Goal: Task Accomplishment & Management: Complete application form

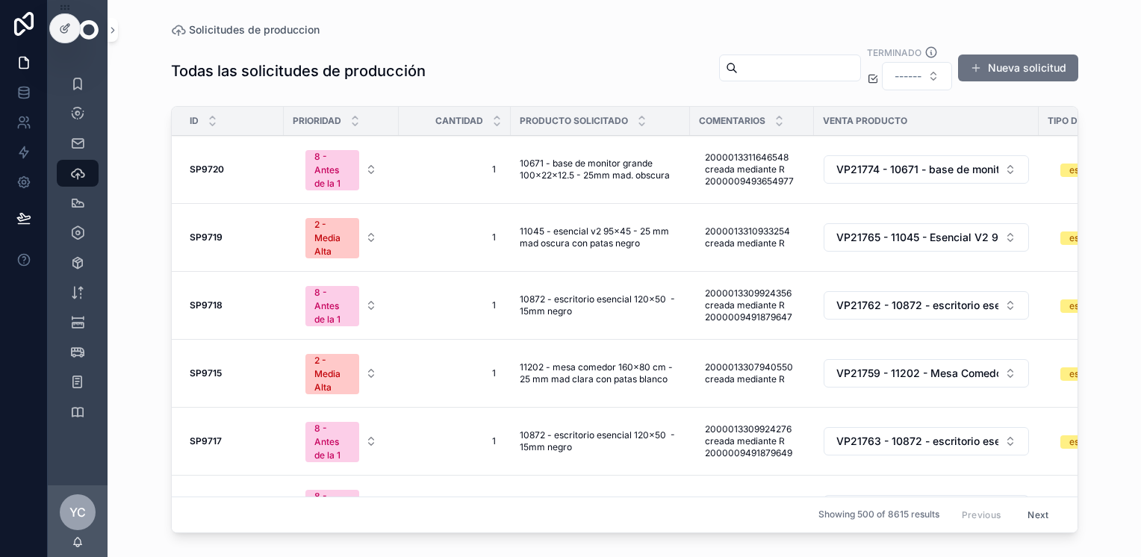
click at [21, 399] on div at bounding box center [24, 278] width 48 height 557
click at [72, 112] on icon "scrollable content" at bounding box center [77, 113] width 15 height 15
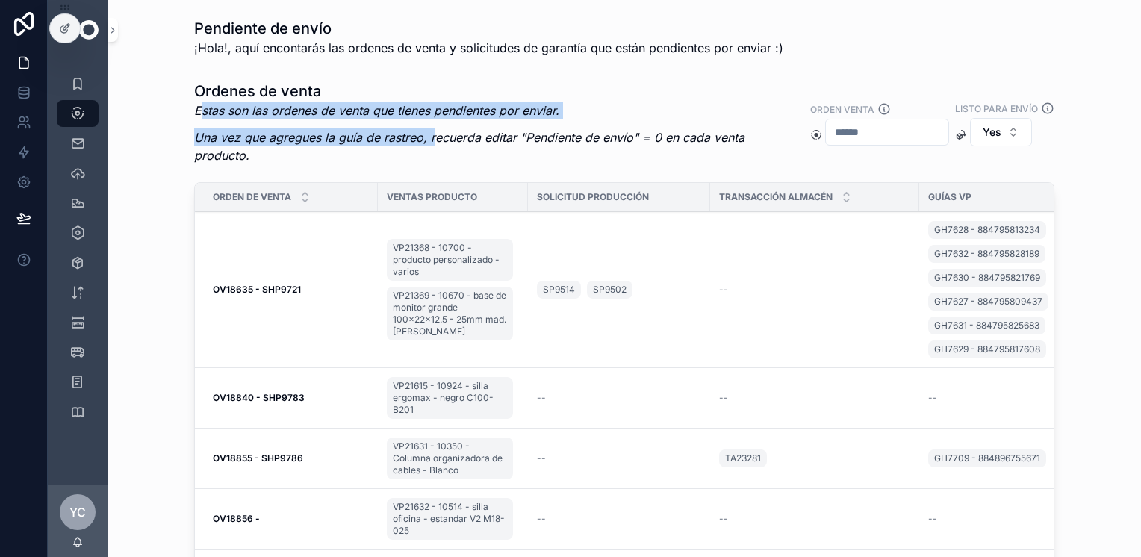
drag, startPoint x: 197, startPoint y: 105, endPoint x: 429, endPoint y: 146, distance: 235.1
click at [429, 146] on div "Estas son las ordenes de venta que tienes pendientes por enviar. Una vez que ag…" at bounding box center [494, 138] width 601 height 72
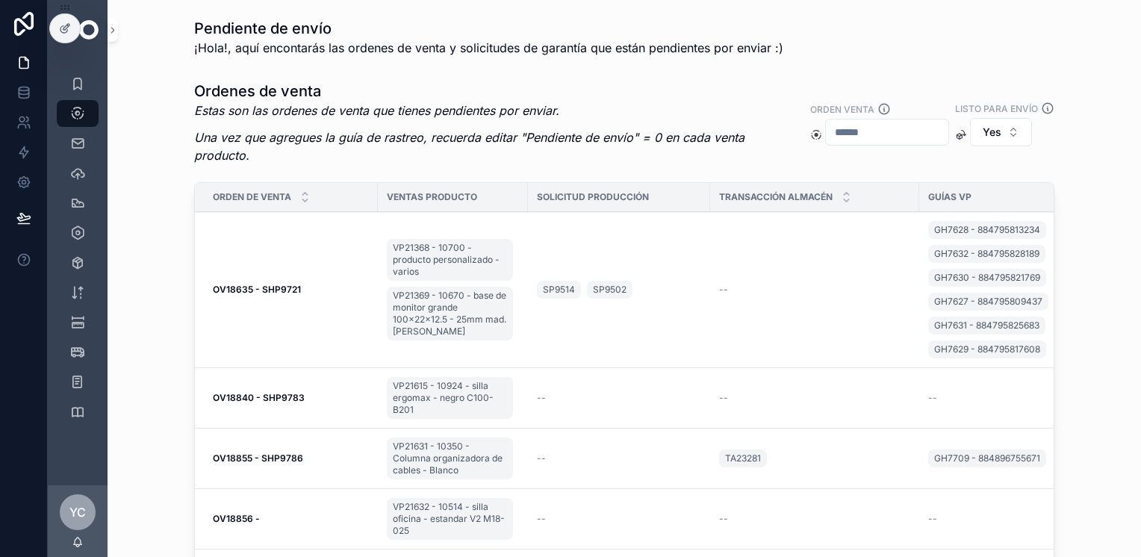
click at [1104, 130] on div "Ordenes de venta Estas son las ordenes de venta que tienes pendientes por envia…" at bounding box center [625, 344] width 1010 height 539
click at [81, 178] on icon "scrollable content" at bounding box center [77, 173] width 15 height 15
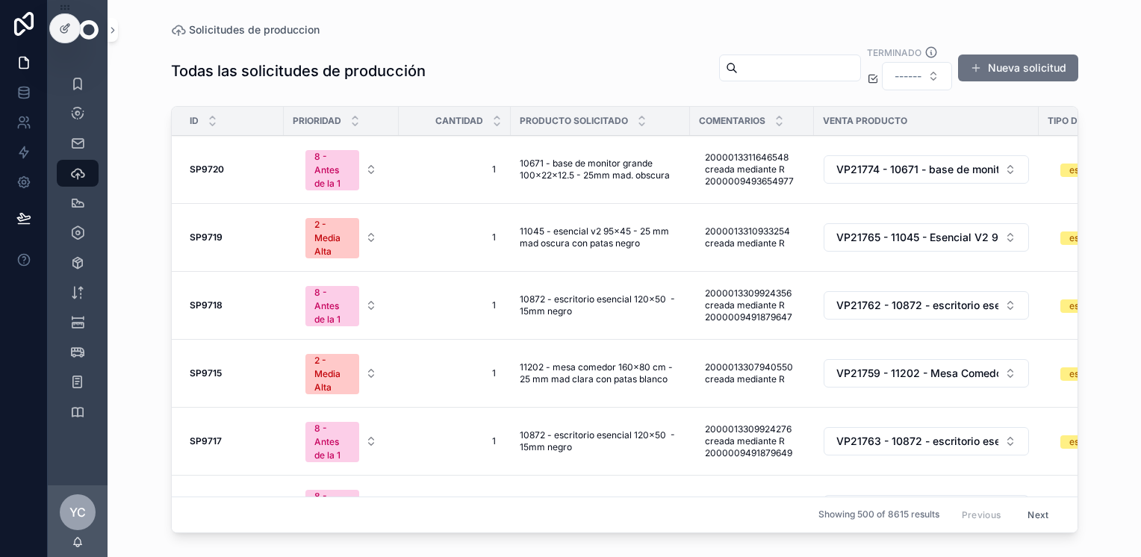
click at [1021, 66] on button "Nueva solicitud" at bounding box center [1018, 68] width 120 height 27
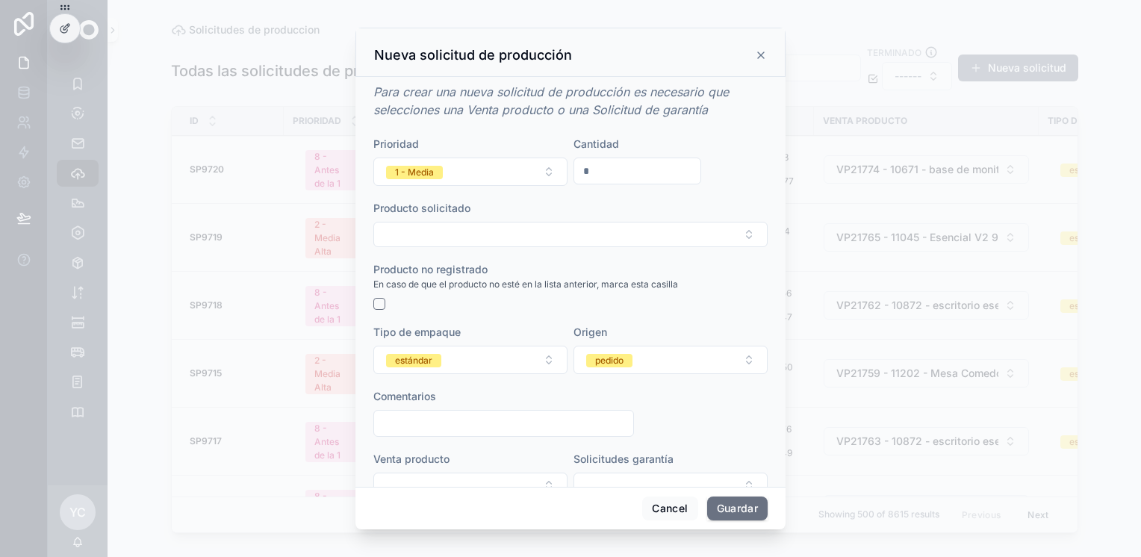
click at [451, 178] on button "1 - Media" at bounding box center [470, 172] width 194 height 28
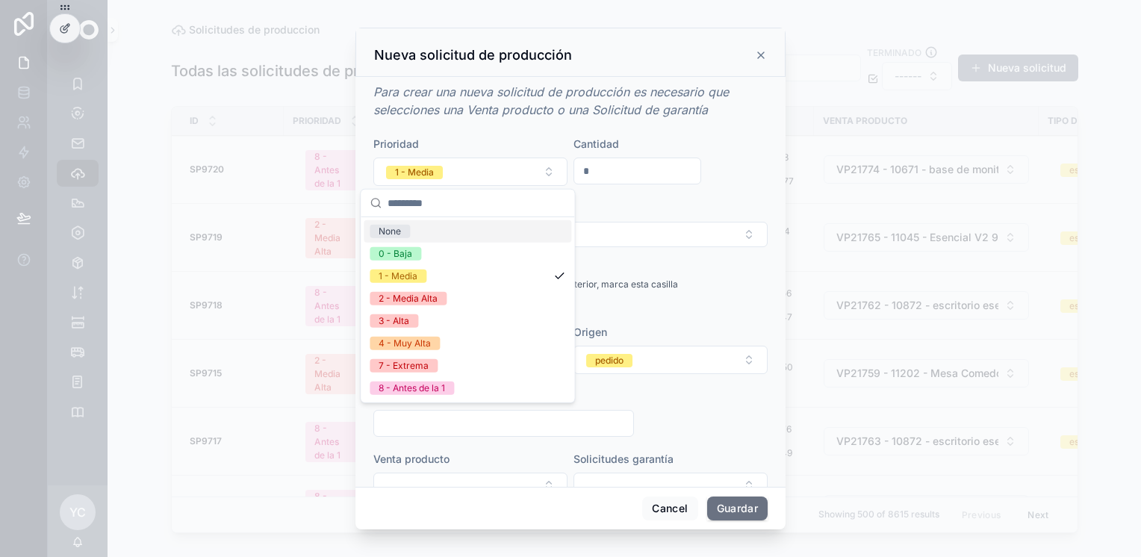
click at [455, 152] on div "Prioridad 1 - Media" at bounding box center [470, 161] width 194 height 49
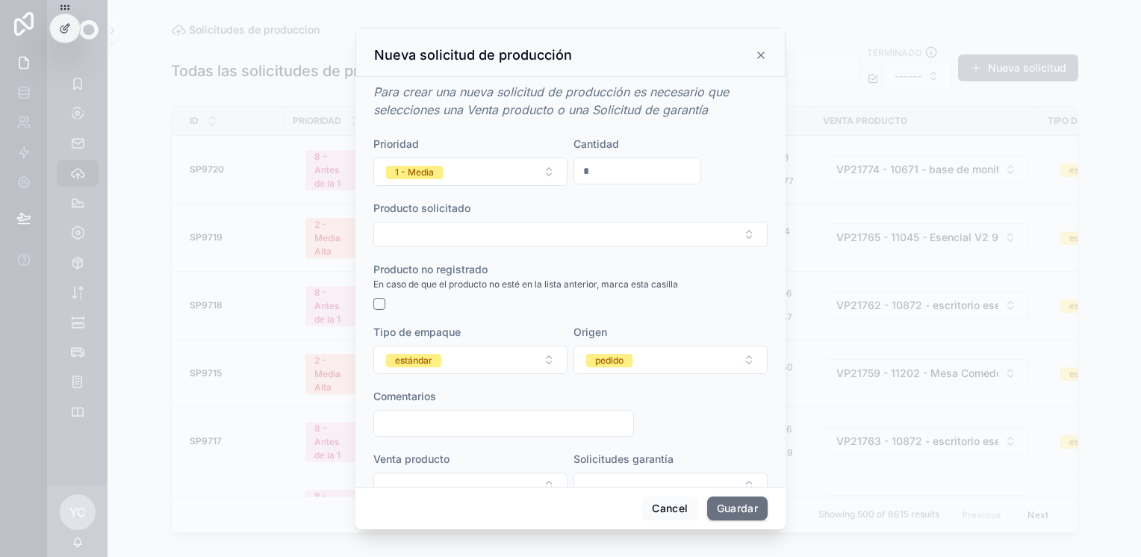
click at [588, 166] on input "*" at bounding box center [637, 171] width 126 height 21
type input "*"
click at [499, 236] on button "Select Button" at bounding box center [570, 234] width 394 height 25
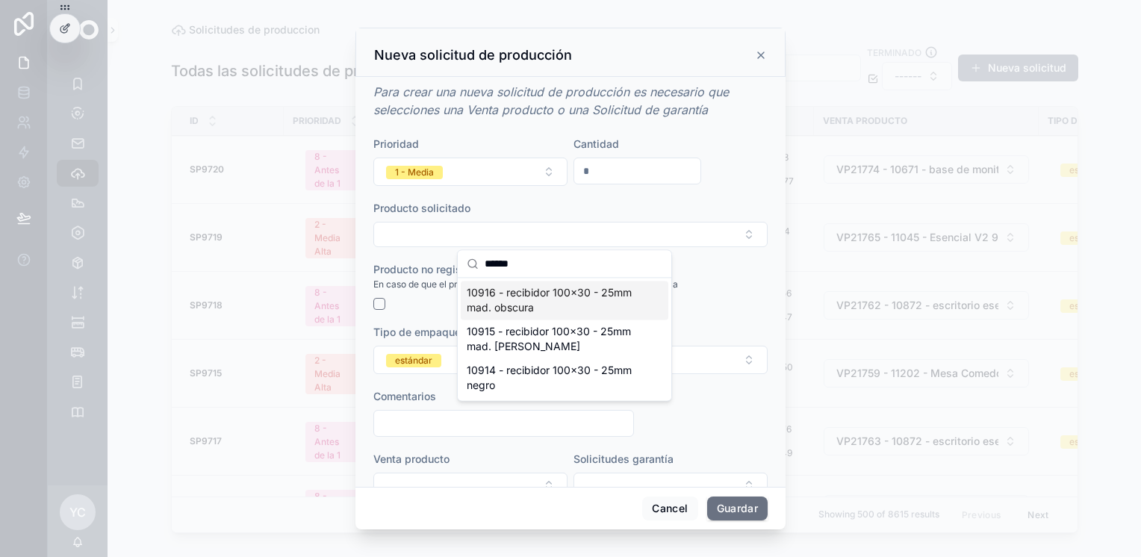
type input "******"
click at [570, 312] on span "10916 - recibidor 100x30 - 25mm mad. obscura" at bounding box center [556, 300] width 178 height 30
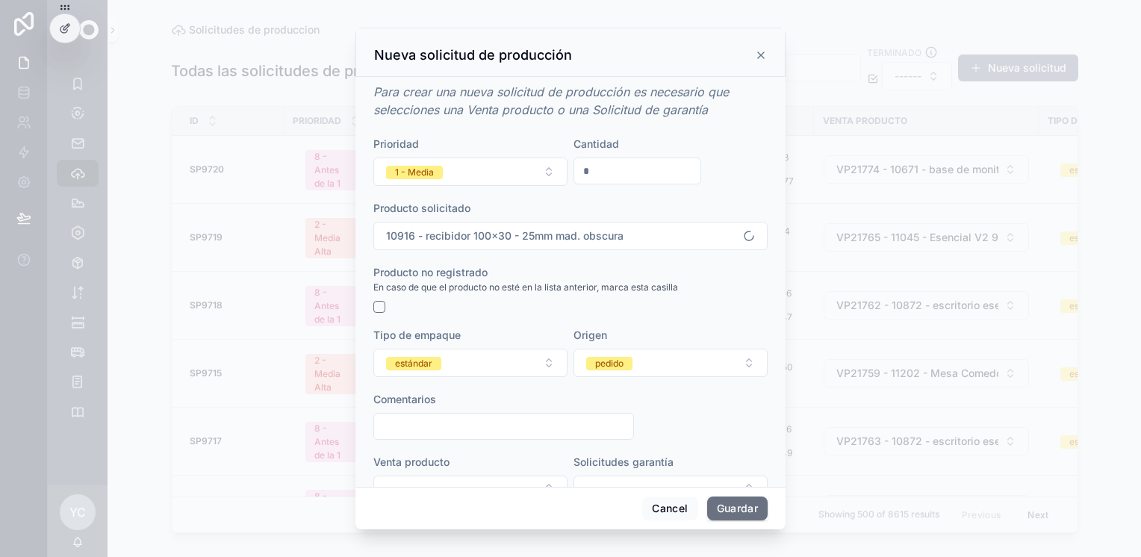
click at [492, 370] on button "estándar" at bounding box center [470, 363] width 194 height 28
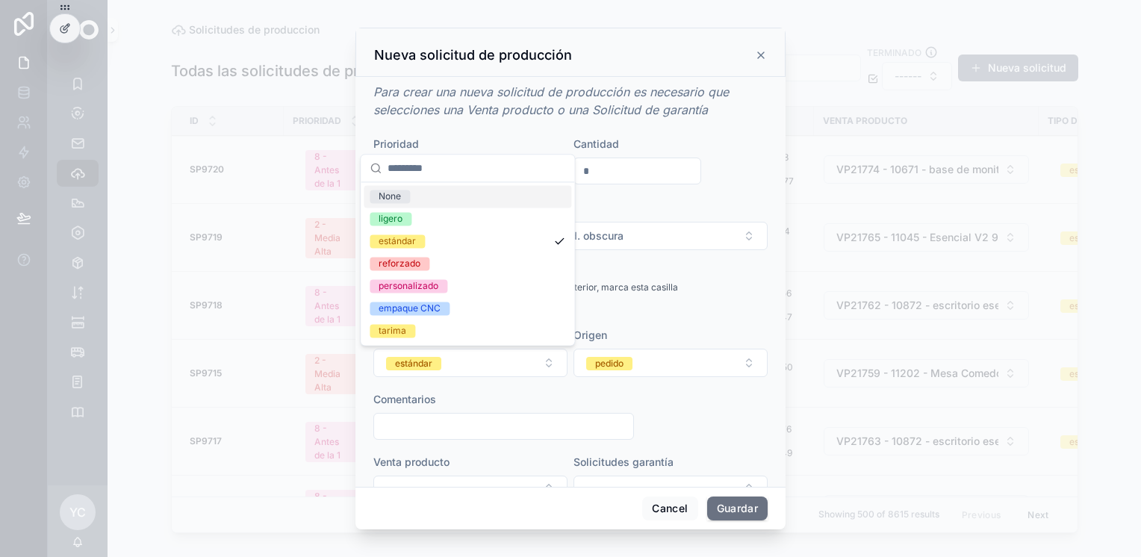
click at [648, 369] on button "pedido" at bounding box center [671, 363] width 194 height 28
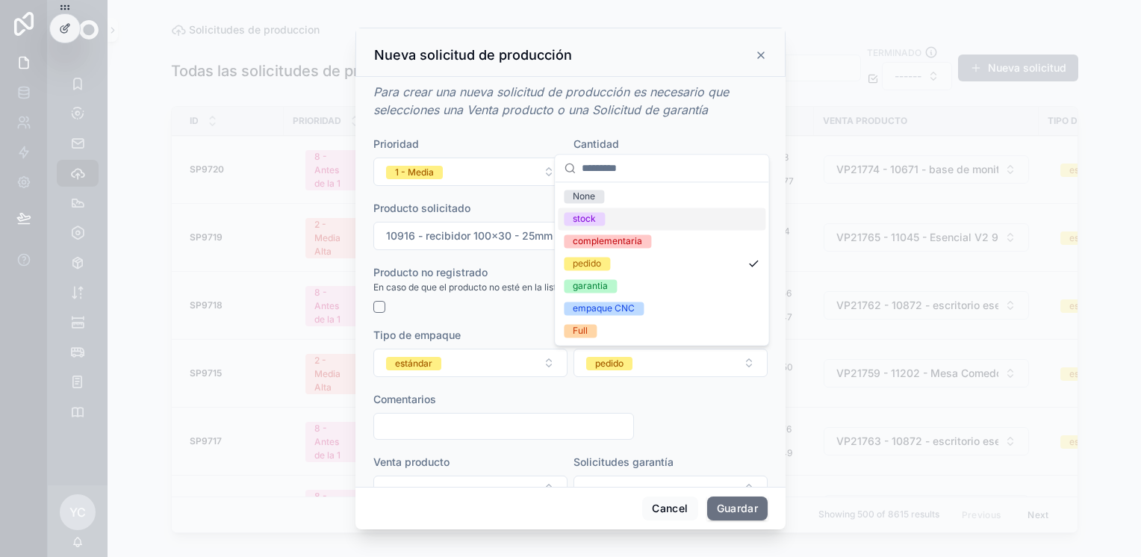
click at [595, 222] on div "stock" at bounding box center [584, 218] width 23 height 13
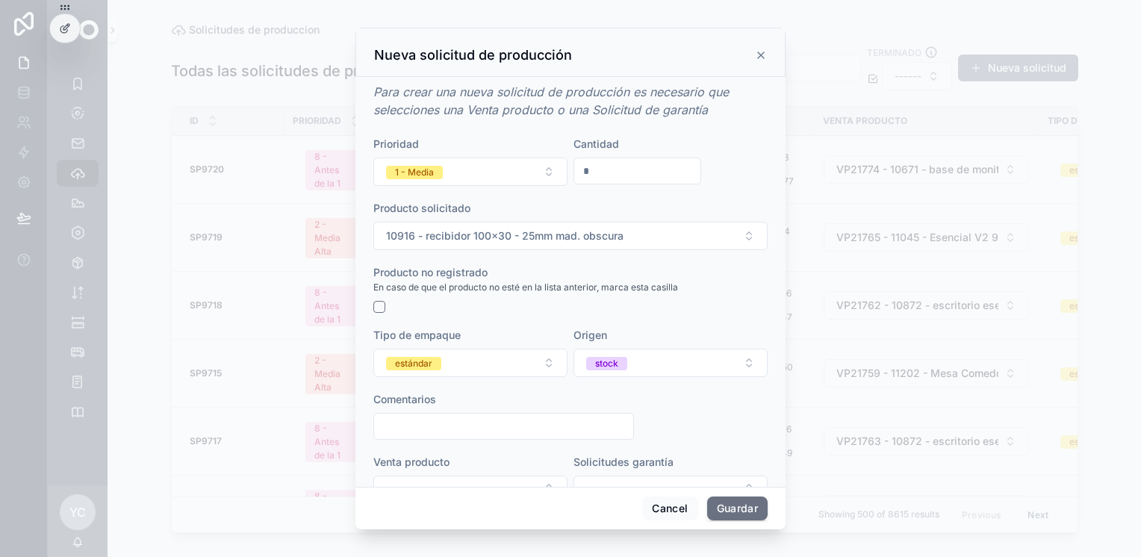
click at [505, 424] on input "scrollable content" at bounding box center [503, 426] width 259 height 21
type input "**********"
click at [730, 512] on button "Guardar" at bounding box center [737, 509] width 61 height 24
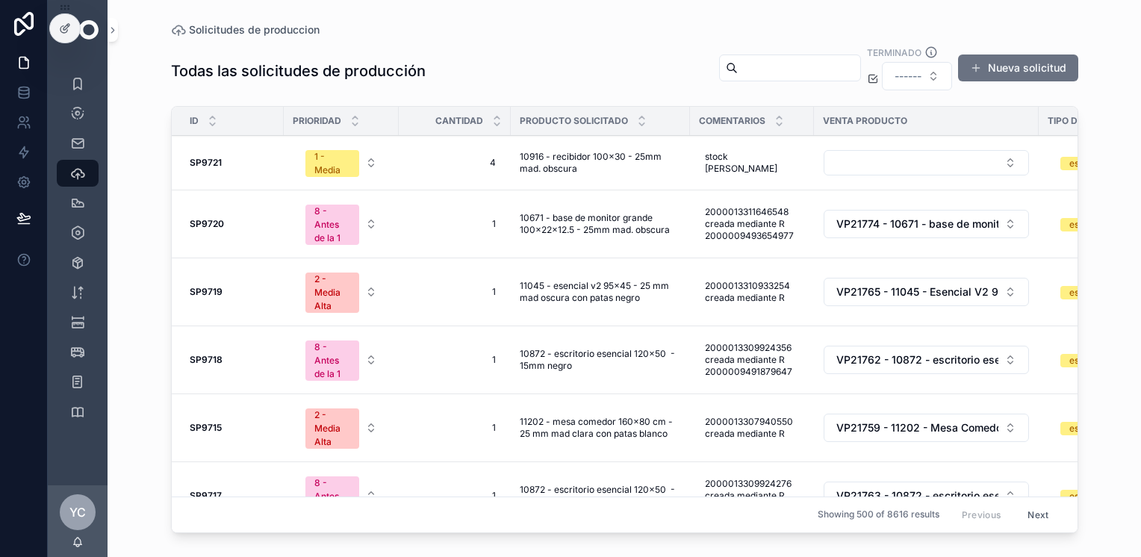
click at [1017, 64] on button "Nueva solicitud" at bounding box center [1018, 68] width 120 height 27
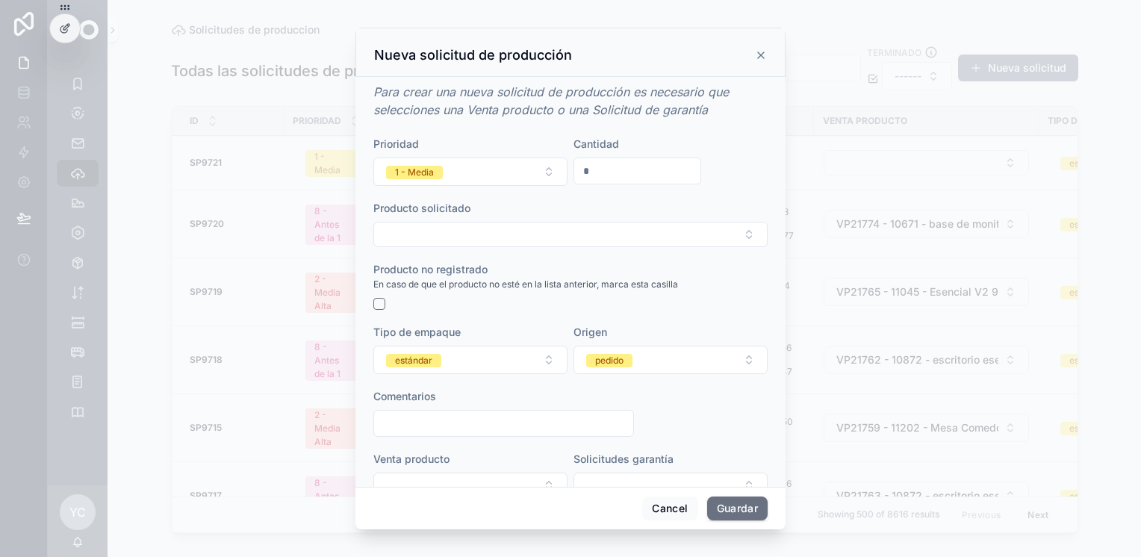
click at [519, 241] on button "Select Button" at bounding box center [570, 234] width 394 height 25
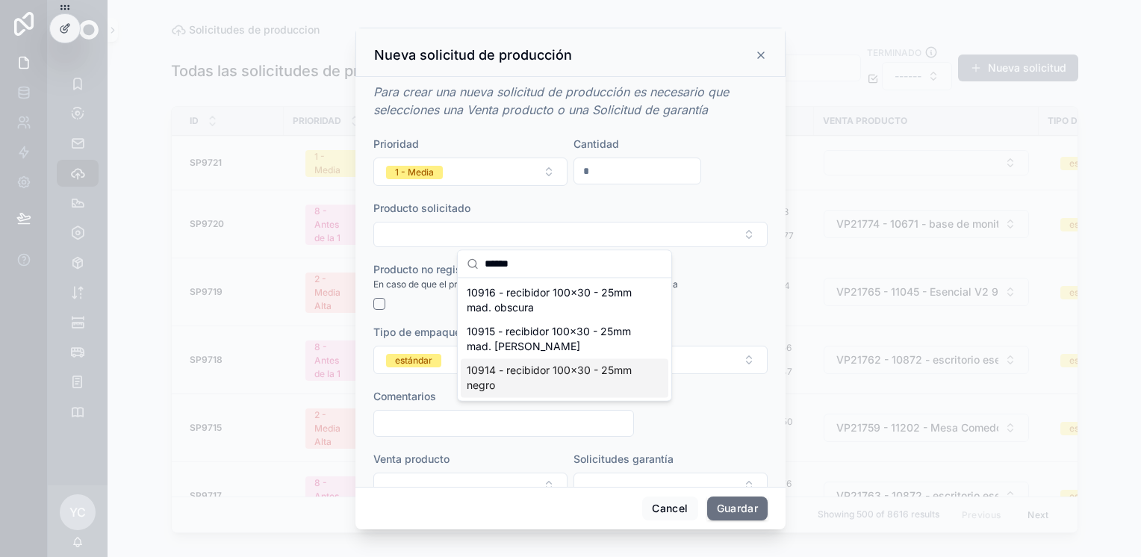
type input "******"
click at [548, 376] on span "10914 - recibidor 100x30 - 25mm negro" at bounding box center [556, 378] width 178 height 30
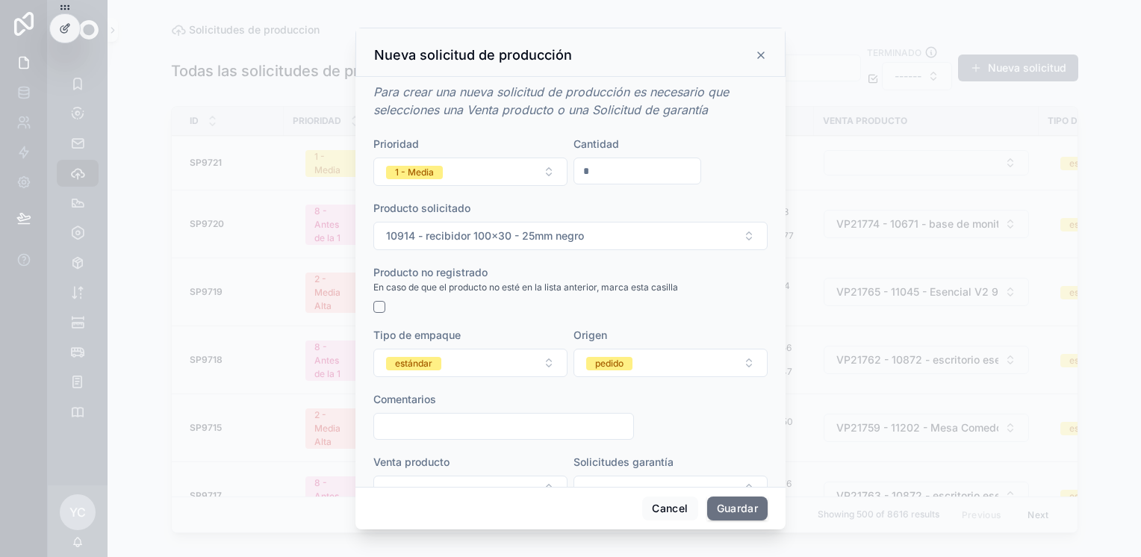
click at [470, 363] on button "estándar" at bounding box center [470, 363] width 194 height 28
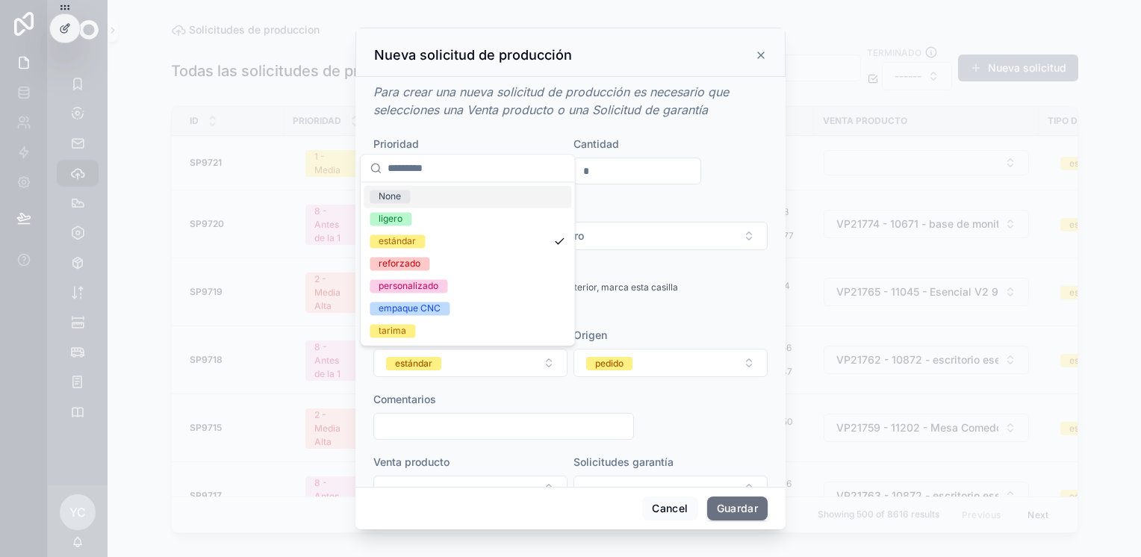
click at [601, 366] on div "pedido" at bounding box center [609, 363] width 28 height 13
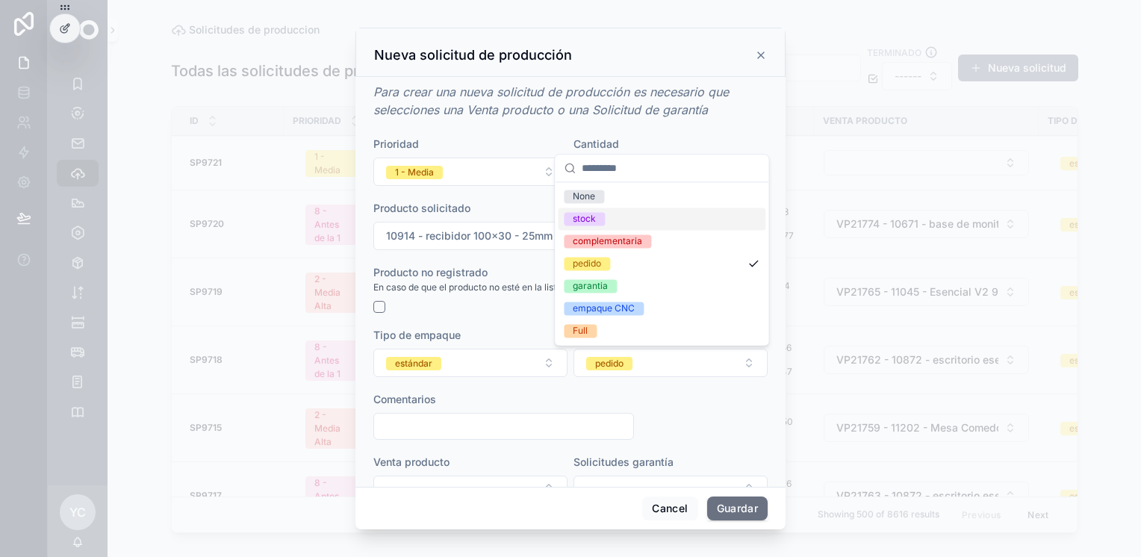
click at [610, 214] on div "stock" at bounding box center [662, 219] width 208 height 22
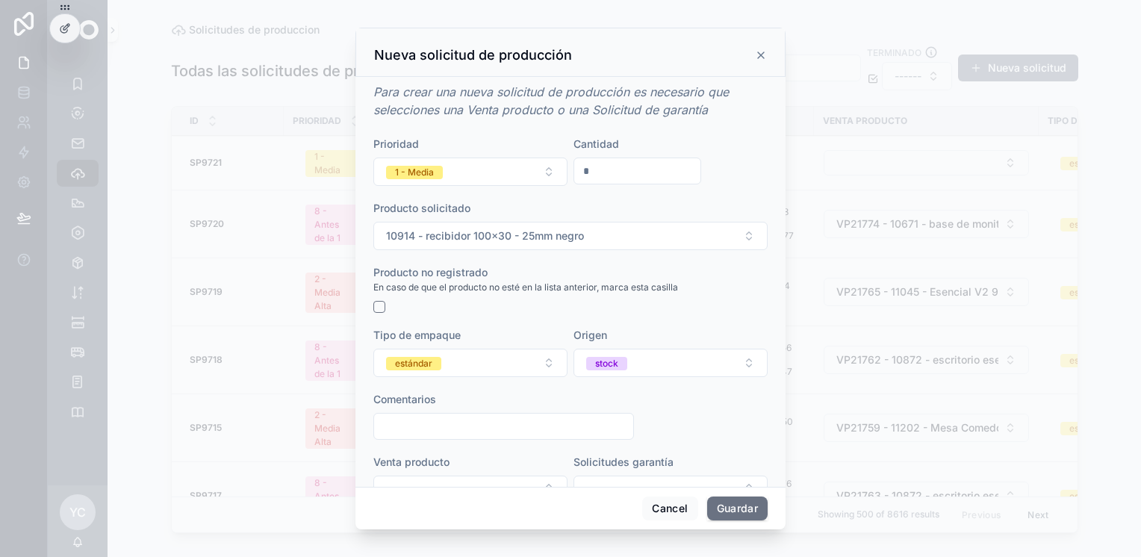
click at [503, 430] on input "scrollable content" at bounding box center [503, 426] width 259 height 21
type input "**********"
click at [727, 510] on button "Guardar" at bounding box center [737, 509] width 61 height 24
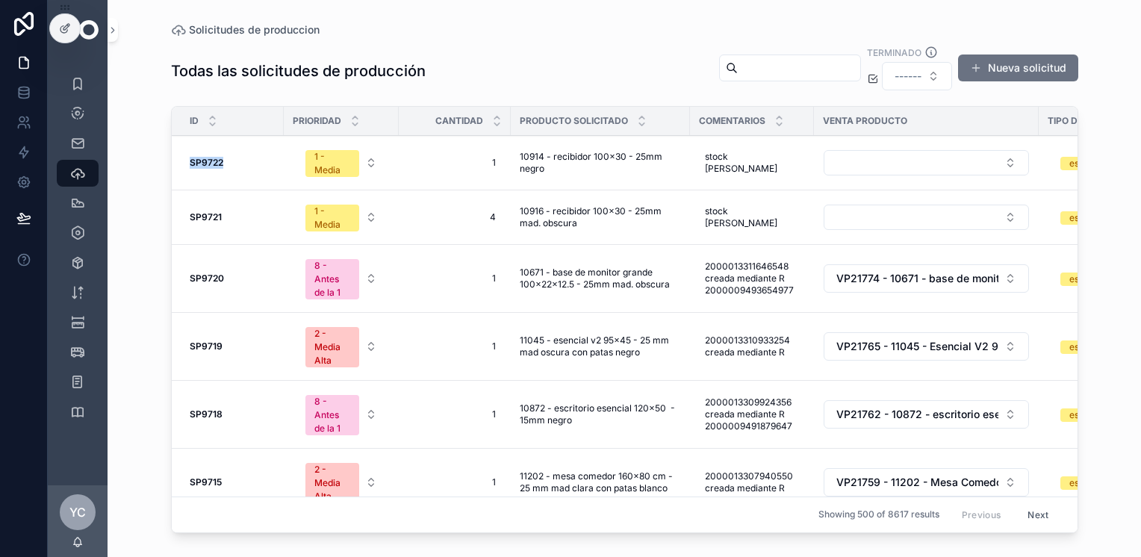
drag, startPoint x: 180, startPoint y: 148, endPoint x: 224, endPoint y: 171, distance: 49.8
click at [224, 171] on td "SP9722 SP9722" at bounding box center [228, 163] width 112 height 55
copy strong "SP9722"
click at [451, 34] on div "Solicitudes de produccion" at bounding box center [625, 30] width 908 height 12
